Goal: Check status: Check status

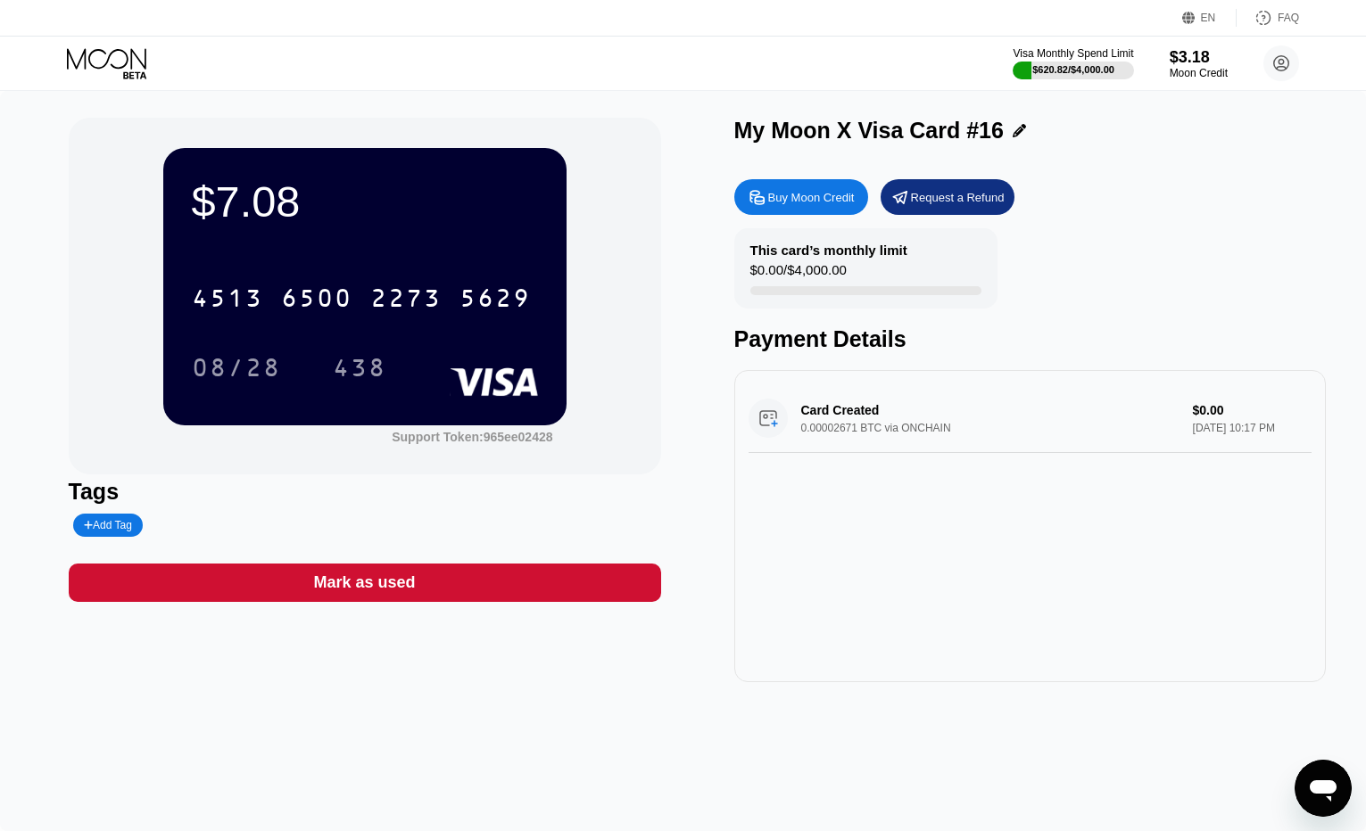
click at [124, 59] on icon at bounding box center [108, 63] width 83 height 31
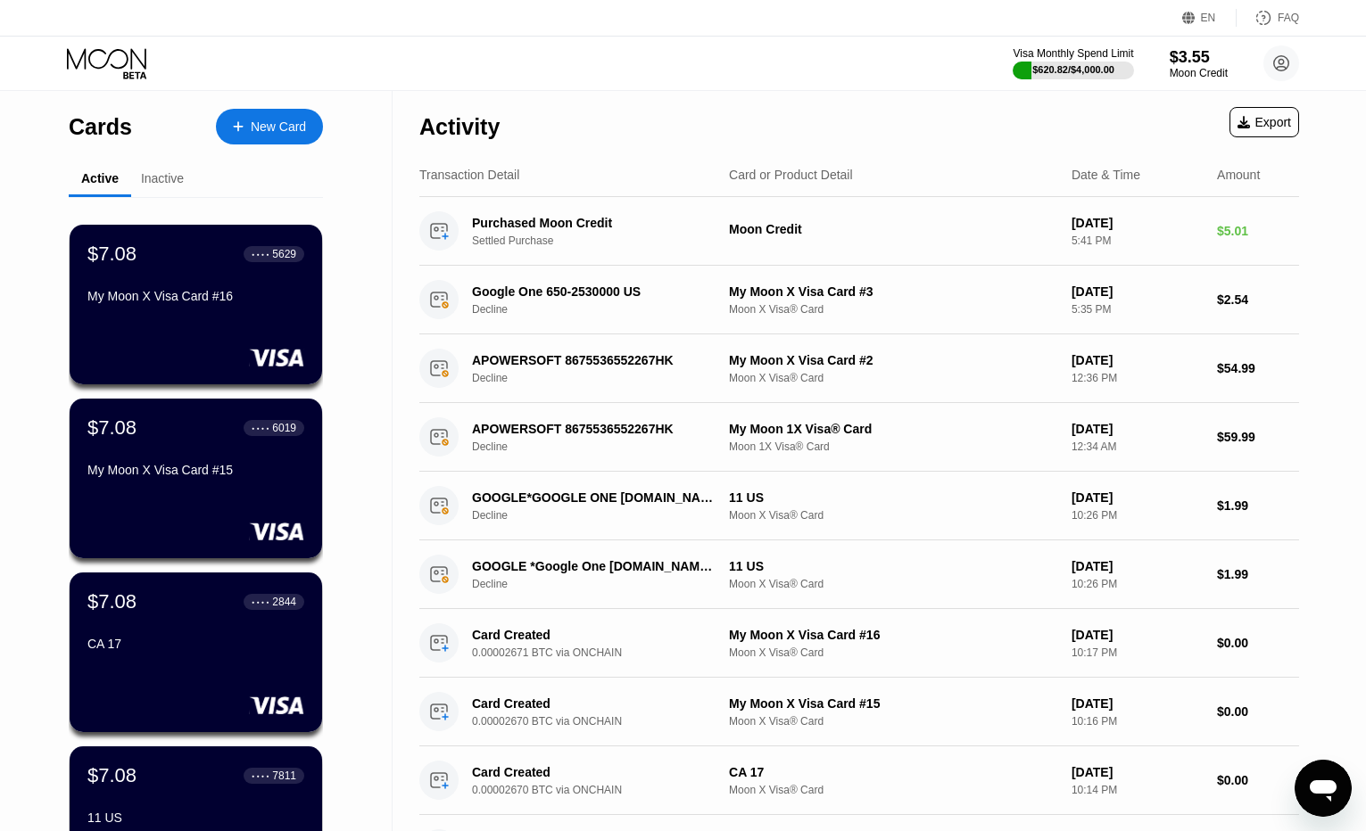
click at [180, 329] on div "$7.08 ● ● ● ● 5629 My Moon X Visa Card #16" at bounding box center [196, 305] width 252 height 160
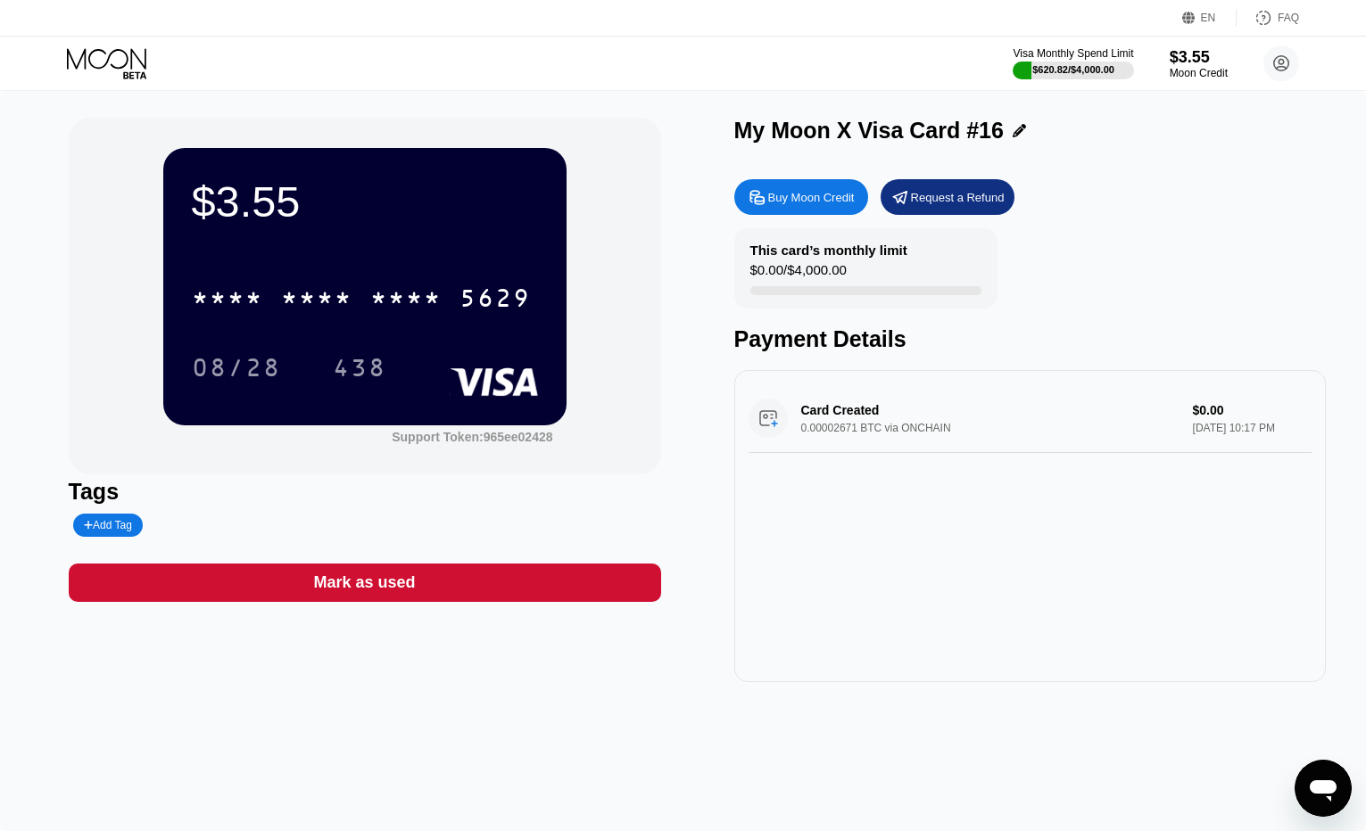
click at [112, 57] on icon at bounding box center [108, 63] width 83 height 31
